Goal: Information Seeking & Learning: Check status

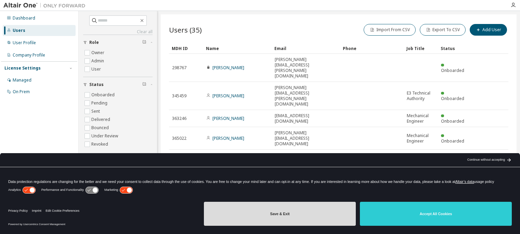
click at [320, 219] on button "Save & Exit" at bounding box center [280, 213] width 152 height 24
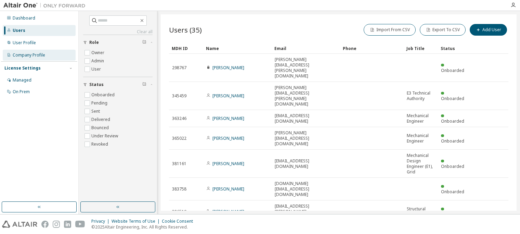
click at [34, 57] on div "Company Profile" at bounding box center [29, 54] width 32 height 5
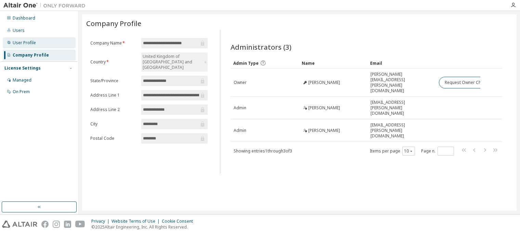
click at [34, 41] on div "User Profile" at bounding box center [24, 42] width 23 height 5
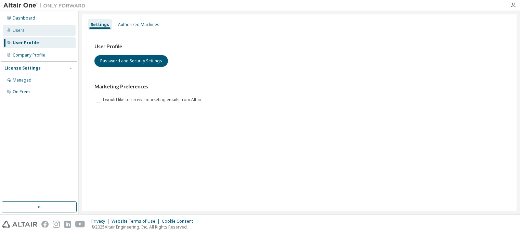
click at [37, 28] on div "Users" at bounding box center [39, 30] width 73 height 11
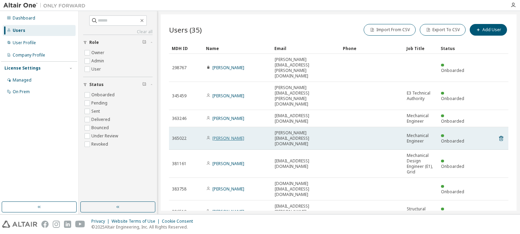
scroll to position [45, 0]
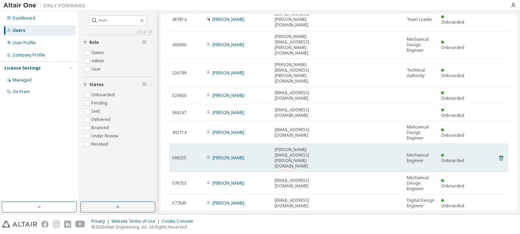
scroll to position [45, 0]
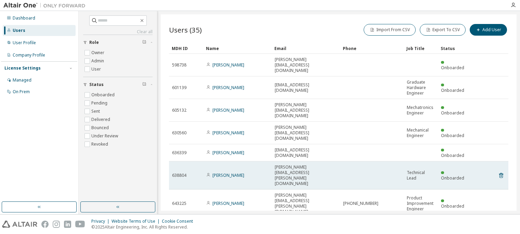
scroll to position [29, 0]
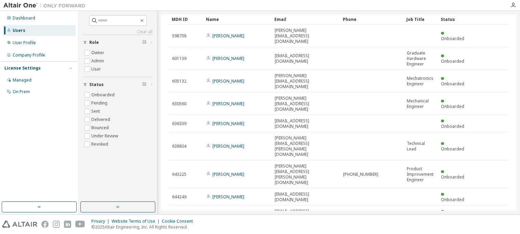
type input "*"
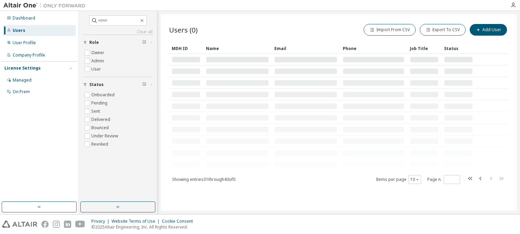
scroll to position [0, 0]
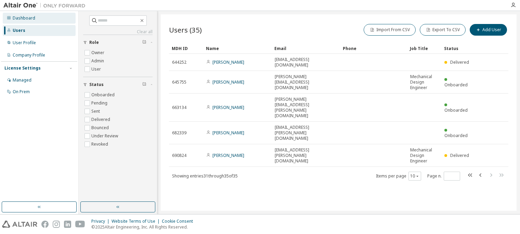
click at [36, 18] on div "Dashboard" at bounding box center [39, 18] width 73 height 11
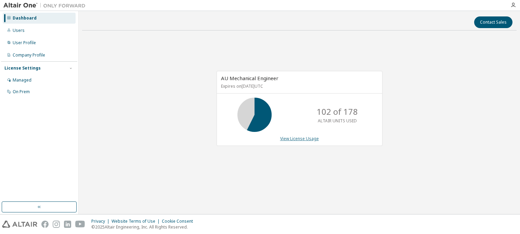
click at [306, 139] on link "View License Usage" at bounding box center [299, 138] width 39 height 6
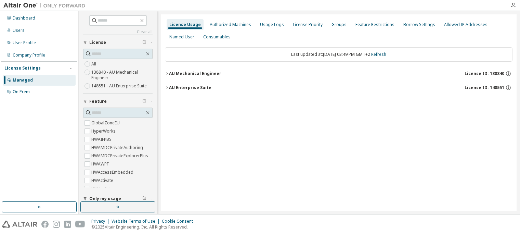
click at [167, 74] on icon "button" at bounding box center [166, 73] width 1 height 2
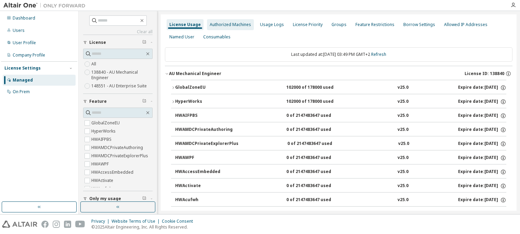
click at [232, 26] on div "Authorized Machines" at bounding box center [230, 24] width 41 height 5
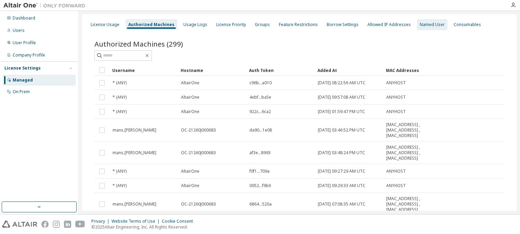
click at [423, 26] on div "Named User" at bounding box center [432, 24] width 25 height 5
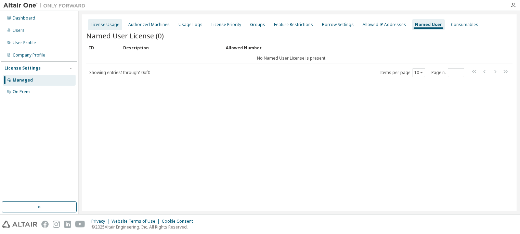
click at [104, 27] on div "License Usage" at bounding box center [105, 24] width 29 height 5
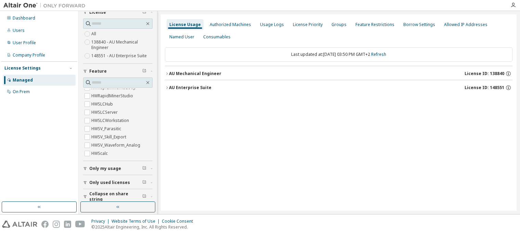
scroll to position [35, 0]
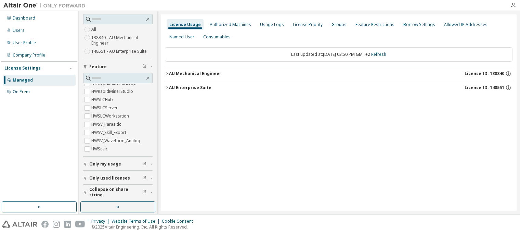
click at [120, 176] on span "Only used licenses" at bounding box center [109, 177] width 41 height 5
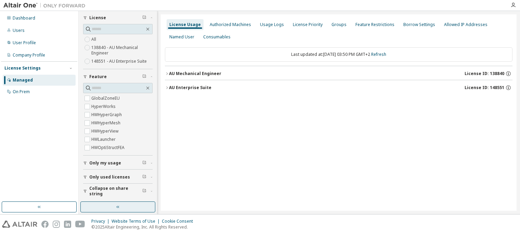
scroll to position [24, 0]
click at [167, 74] on icon "button" at bounding box center [166, 73] width 1 height 2
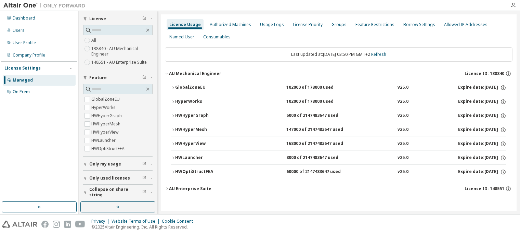
click at [167, 74] on icon "button" at bounding box center [167, 73] width 4 height 4
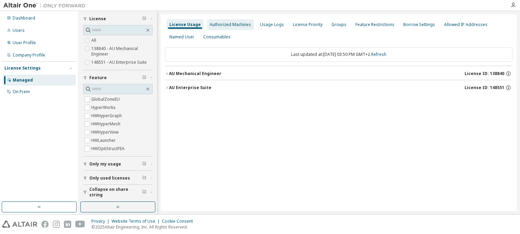
click at [224, 24] on div "Authorized Machines" at bounding box center [230, 24] width 41 height 5
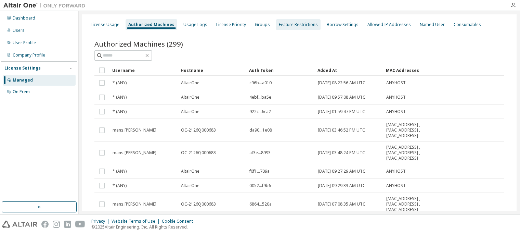
click at [279, 26] on div "Feature Restrictions" at bounding box center [298, 24] width 39 height 5
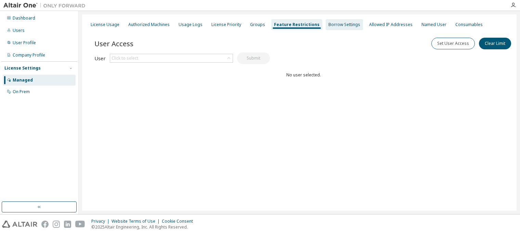
click at [332, 29] on div "Borrow Settings" at bounding box center [344, 24] width 37 height 11
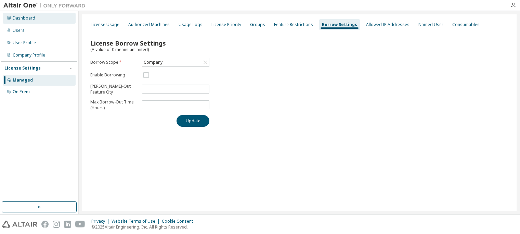
click at [27, 20] on div "Dashboard" at bounding box center [24, 17] width 23 height 5
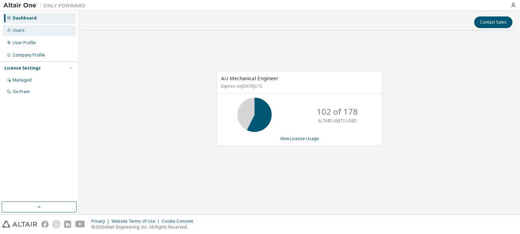
click at [19, 29] on div "Users" at bounding box center [19, 30] width 12 height 5
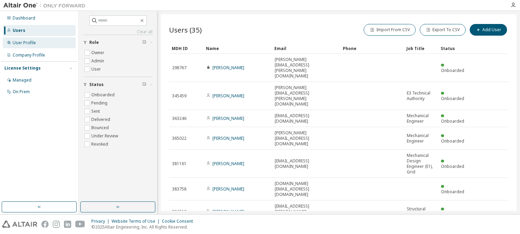
click at [19, 43] on div "User Profile" at bounding box center [24, 42] width 23 height 5
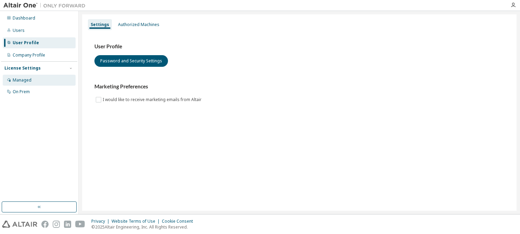
click at [20, 80] on div "Managed" at bounding box center [22, 79] width 19 height 5
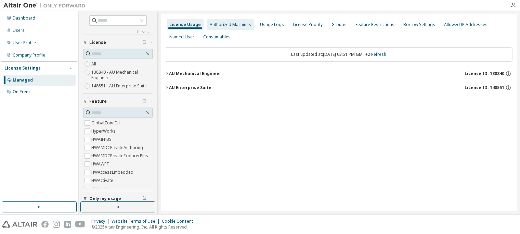
click at [228, 24] on div "Authorized Machines" at bounding box center [230, 24] width 41 height 5
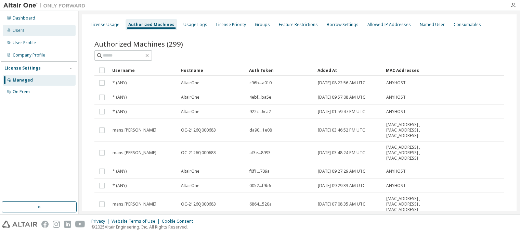
click at [28, 31] on div "Users" at bounding box center [39, 30] width 73 height 11
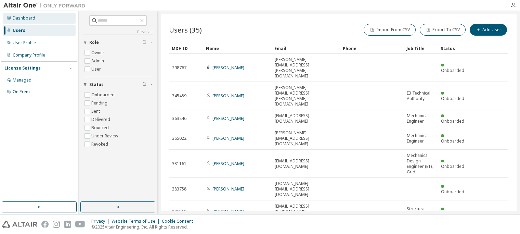
click at [28, 16] on div "Dashboard" at bounding box center [24, 17] width 23 height 5
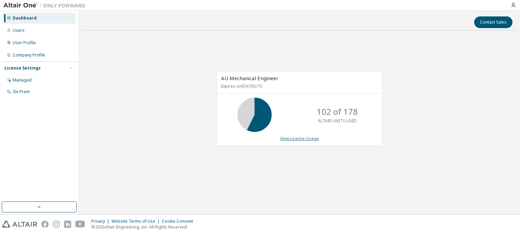
click at [297, 137] on link "View License Usage" at bounding box center [299, 138] width 39 height 6
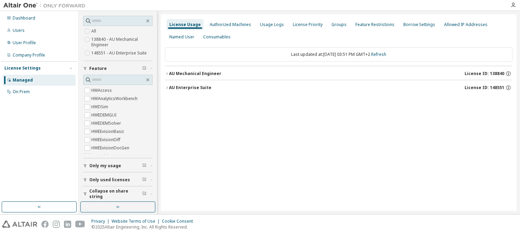
scroll to position [35, 0]
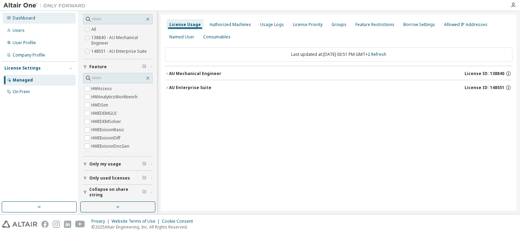
click at [42, 22] on div "Dashboard" at bounding box center [39, 18] width 73 height 11
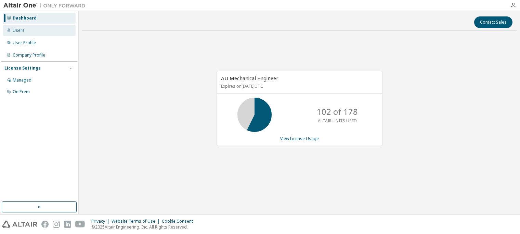
click at [19, 33] on div "Users" at bounding box center [39, 30] width 73 height 11
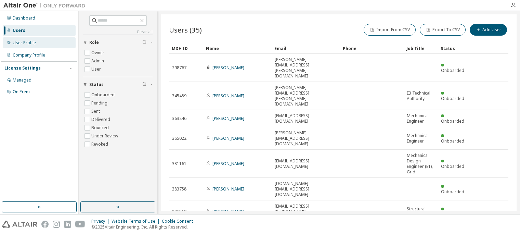
click at [34, 45] on div "User Profile" at bounding box center [24, 42] width 23 height 5
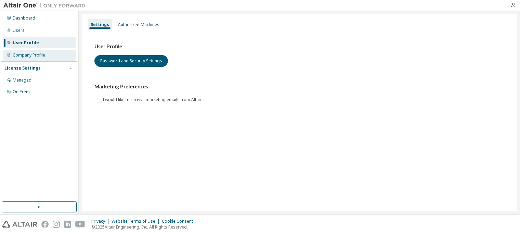
click at [30, 54] on div "Company Profile" at bounding box center [29, 54] width 32 height 5
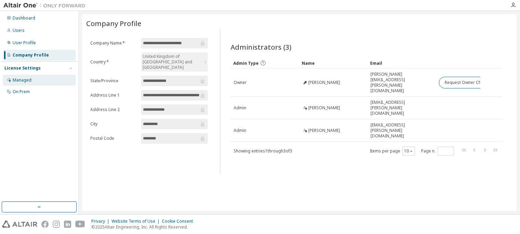
click at [20, 83] on div "Managed" at bounding box center [39, 80] width 73 height 11
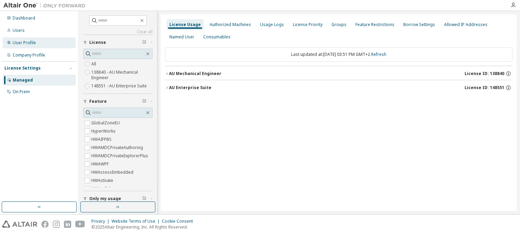
click at [43, 38] on div "User Profile" at bounding box center [39, 42] width 73 height 11
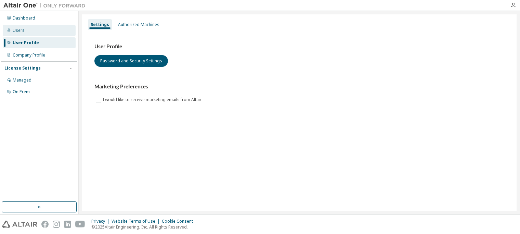
click at [29, 31] on div "Users" at bounding box center [39, 30] width 73 height 11
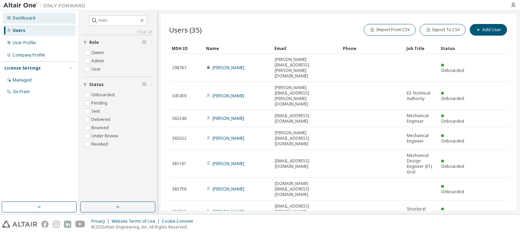
click at [38, 23] on div "Dashboard" at bounding box center [39, 18] width 73 height 11
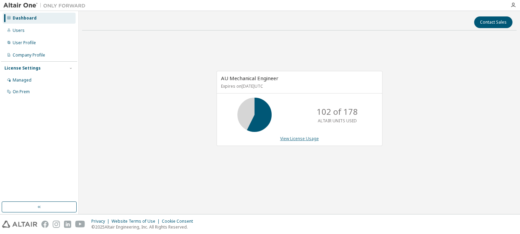
click at [309, 139] on link "View License Usage" at bounding box center [299, 138] width 39 height 6
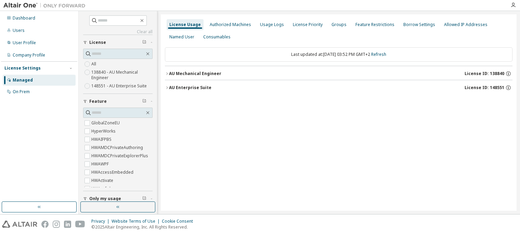
click at [169, 72] on icon "button" at bounding box center [167, 73] width 4 height 4
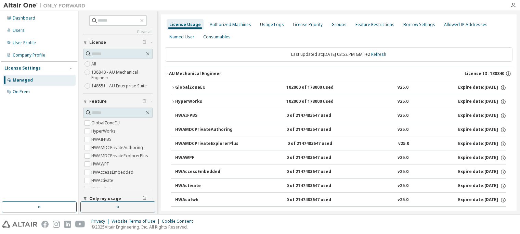
click at [171, 84] on button "GlobalZoneEU 102000 of 178000 used v25.0 Expire date: [DATE]" at bounding box center [338, 87] width 335 height 15
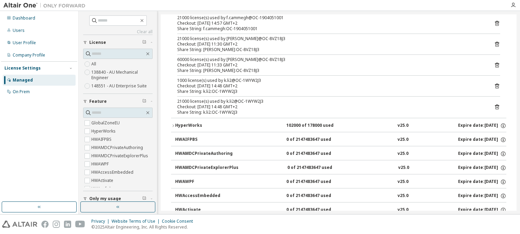
scroll to position [529, 0]
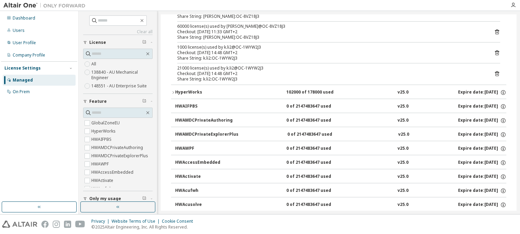
click at [187, 90] on div "HyperWorks" at bounding box center [206, 92] width 62 height 6
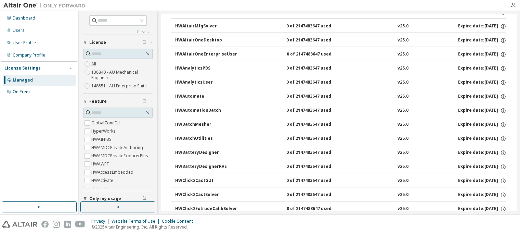
scroll to position [1310, 0]
click at [194, 118] on button "HWBatchMesher 0 of 2147483647 used v25.0 Expire date: [DATE]" at bounding box center [340, 125] width 331 height 15
click at [189, 122] on div "HWBatchMesher" at bounding box center [206, 125] width 62 height 6
click at [197, 122] on div "HWBatchMesher" at bounding box center [206, 125] width 62 height 6
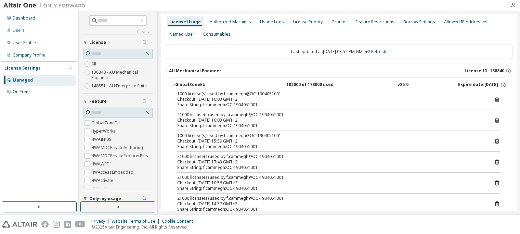
scroll to position [0, 0]
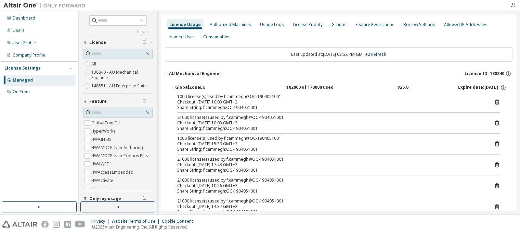
click at [168, 74] on icon "button" at bounding box center [167, 73] width 4 height 4
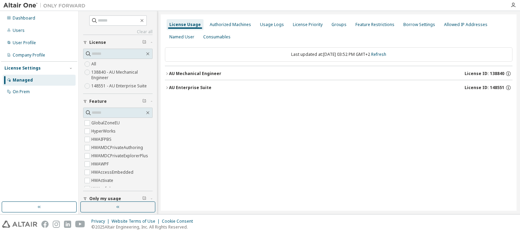
click at [167, 88] on icon "button" at bounding box center [167, 87] width 4 height 4
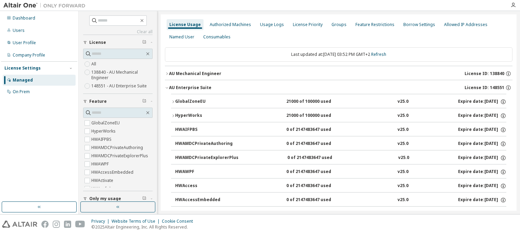
click at [174, 100] on icon "button" at bounding box center [173, 102] width 4 height 4
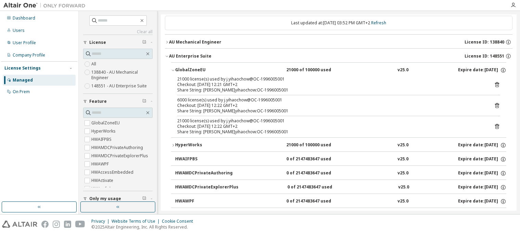
scroll to position [37, 0]
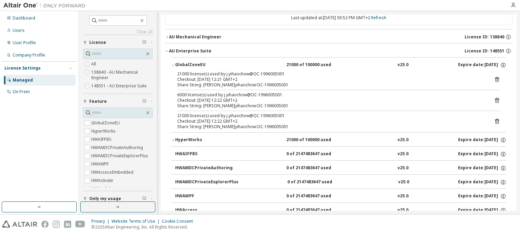
click at [173, 141] on button "HyperWorks 21000 of 100000 used v25.0 Expire date: [DATE]" at bounding box center [338, 139] width 335 height 15
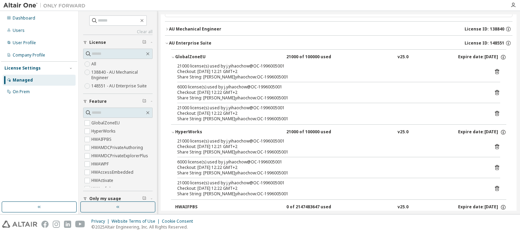
scroll to position [0, 0]
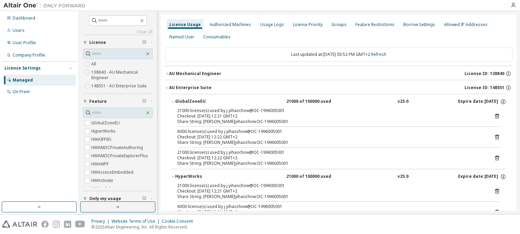
click at [167, 73] on icon "button" at bounding box center [166, 73] width 1 height 2
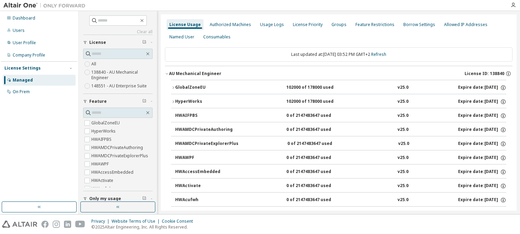
click at [173, 89] on icon "button" at bounding box center [173, 87] width 4 height 4
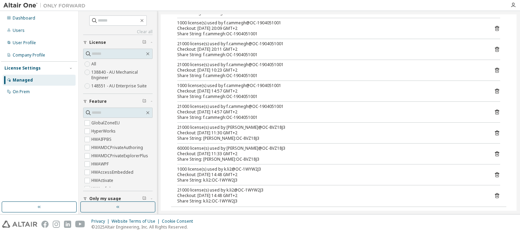
scroll to position [407, 0]
